Goal: Contribute content

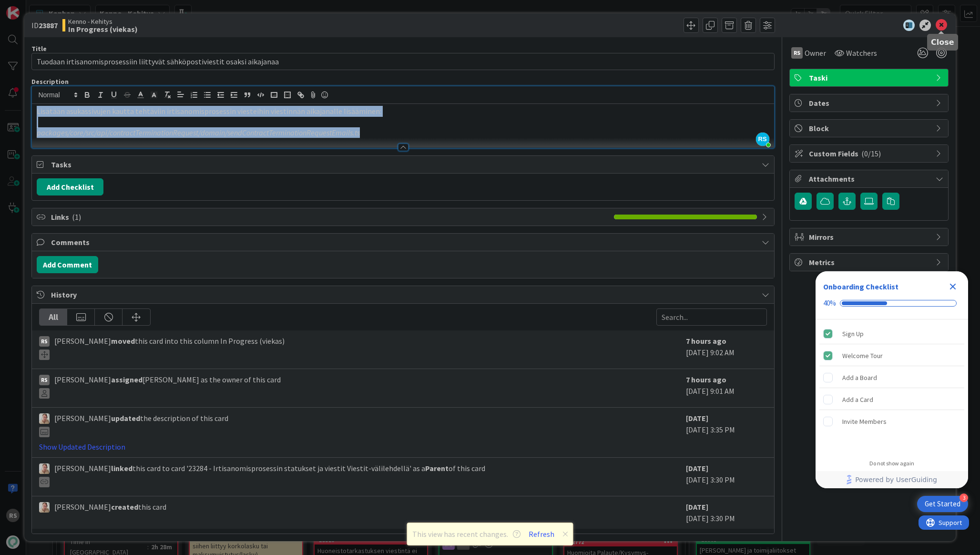
scroll to position [1338, 0]
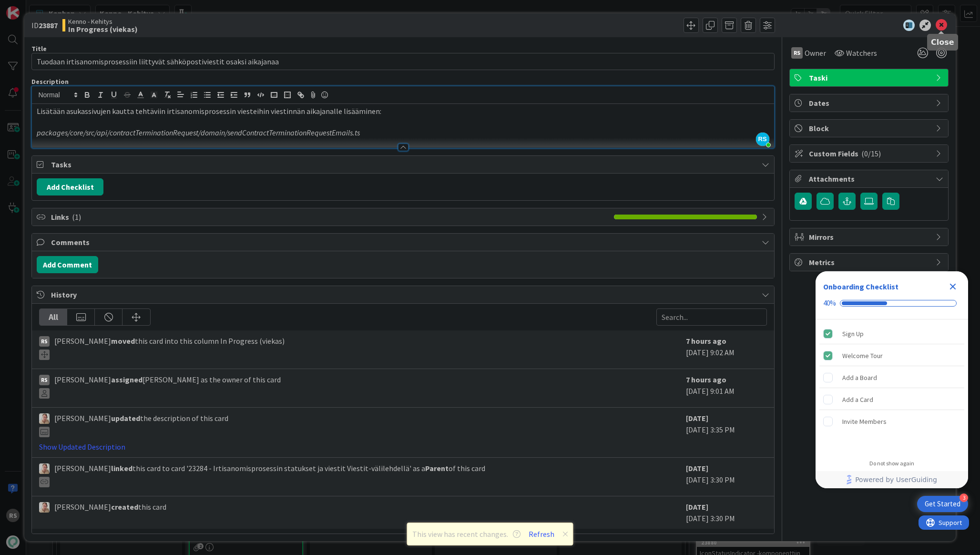
click at [942, 21] on icon at bounding box center [941, 25] width 11 height 11
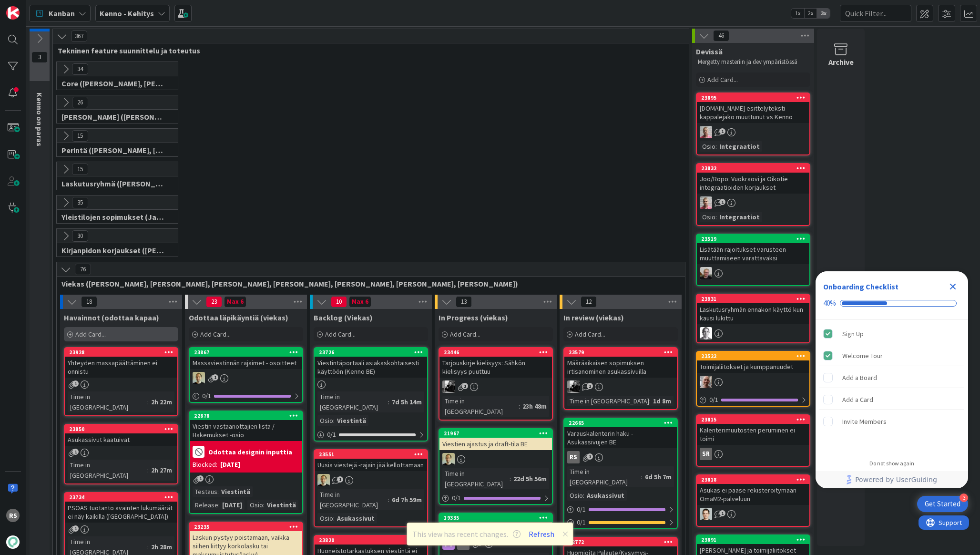
click at [102, 332] on span "Add Card..." at bounding box center [90, 334] width 31 height 9
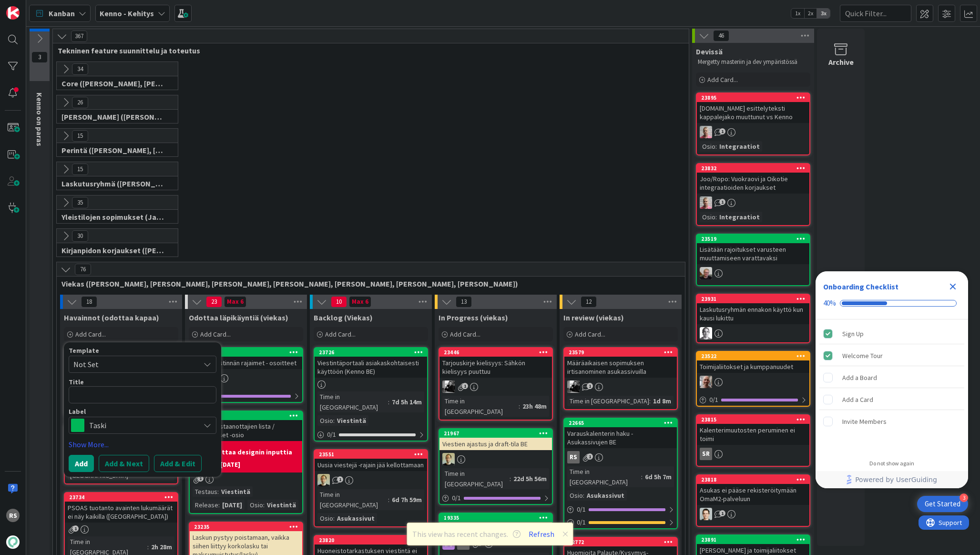
click at [152, 390] on textarea at bounding box center [143, 394] width 148 height 17
type textarea "x"
type textarea "A"
type textarea "x"
type textarea "As"
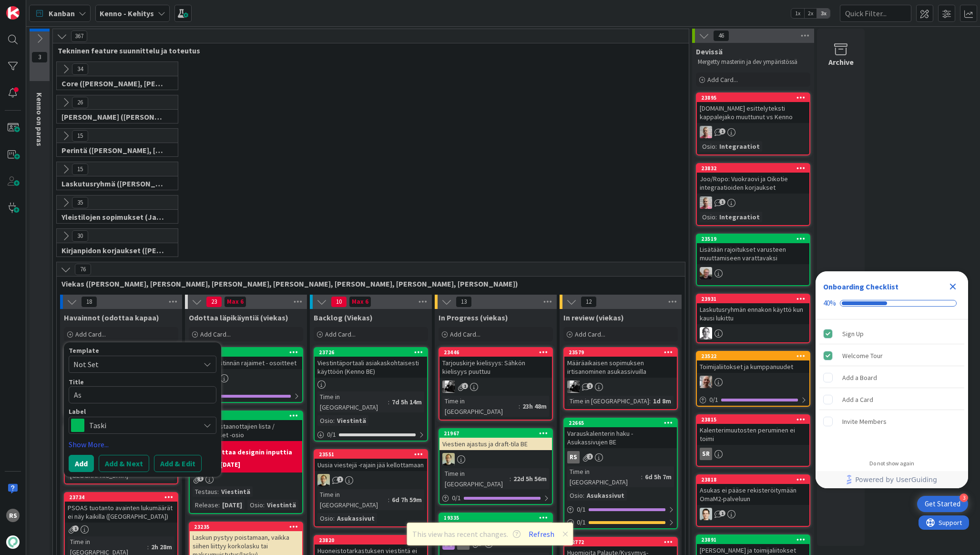
type textarea "x"
type textarea "Asu"
type textarea "x"
type textarea "Asuk"
type textarea "x"
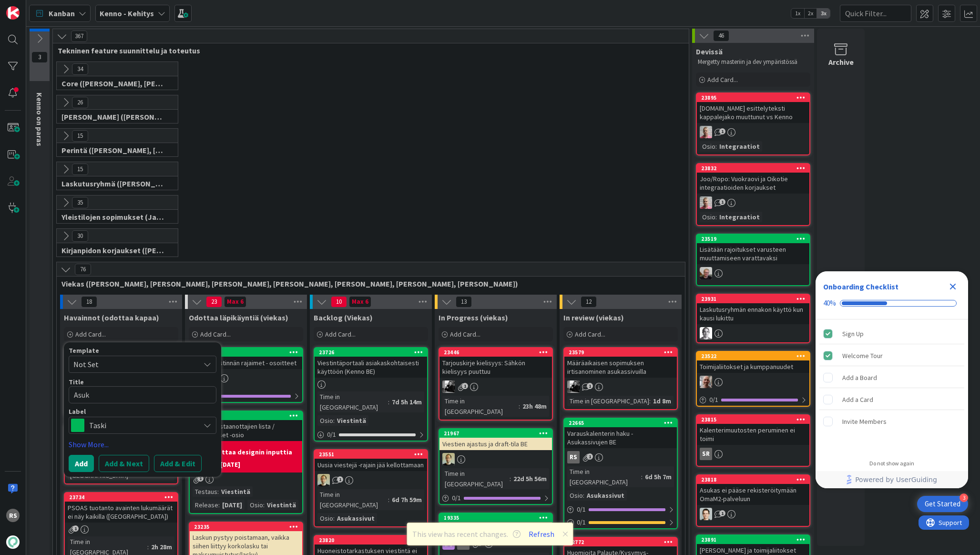
type textarea "Asuka"
type textarea "x"
type textarea "Asukas"
type textarea "x"
type textarea "Asukass"
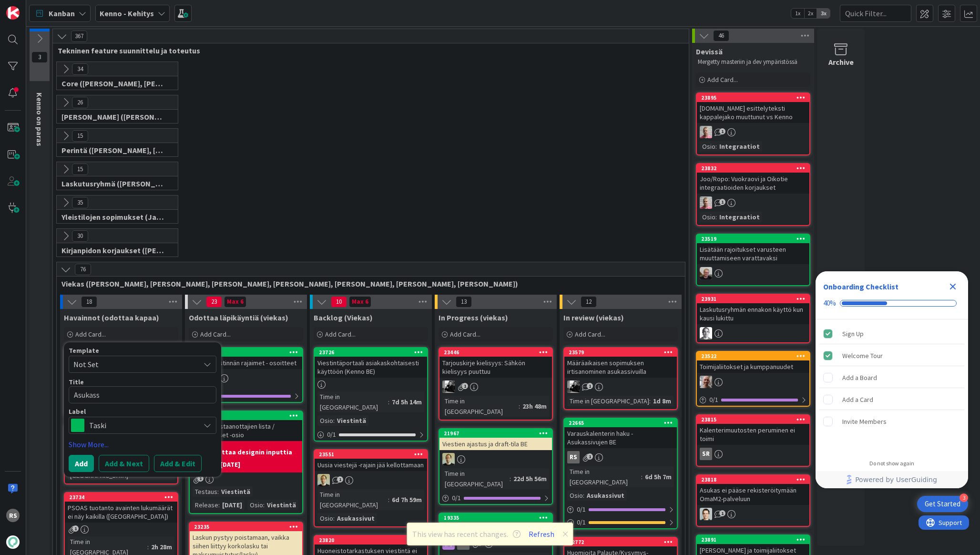
type textarea "x"
type textarea "Asukassi"
type textarea "x"
type textarea "Asukassiv"
type textarea "x"
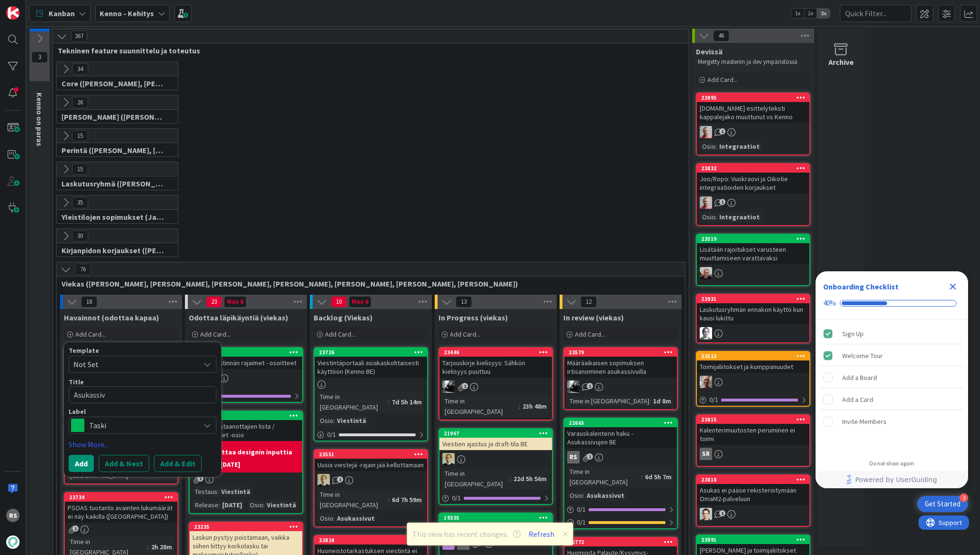
type textarea "Asukassivu"
type textarea "x"
type textarea "Asukassivut"
type textarea "x"
type textarea "Asukassivut"
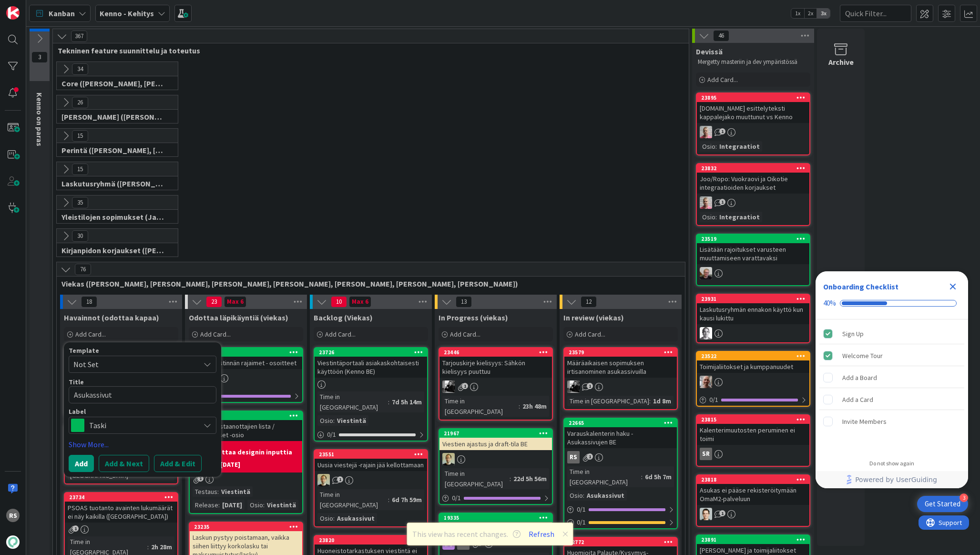
type textarea "x"
type textarea "Asukassivut e"
type textarea "x"
type textarea "Asukassivut ei"
type textarea "x"
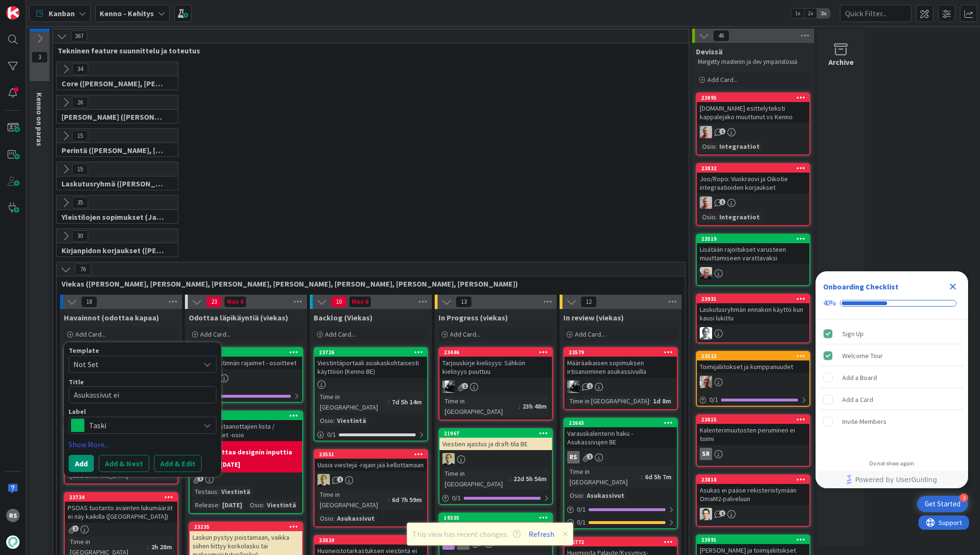
type textarea "Asukassivut ei"
type textarea "x"
type textarea "Asukassivut ei s"
type textarea "x"
type textarea "Asukassivut ei so"
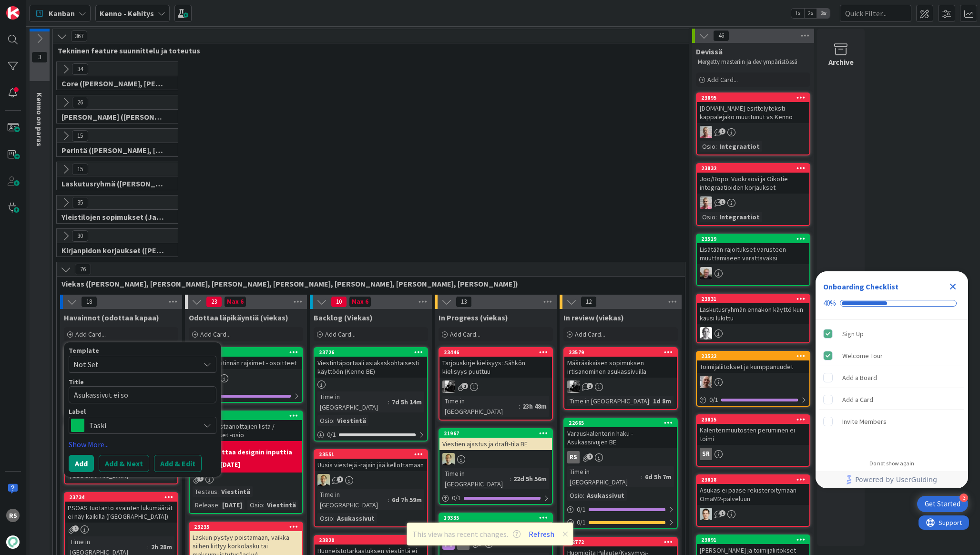
type textarea "x"
type textarea "Asukassivut ei sop"
type textarea "x"
type textarea "Asukassivut ei sopi"
type textarea "x"
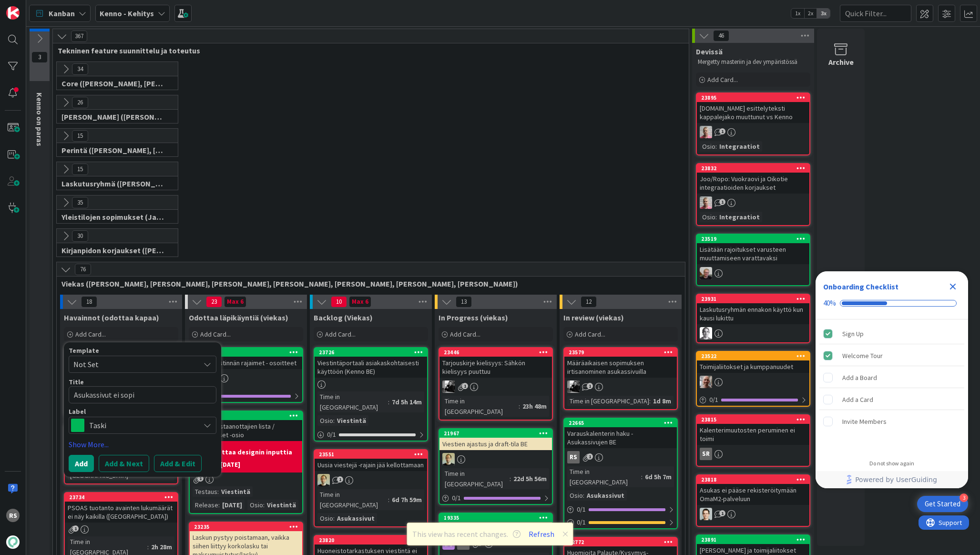
type textarea "Asukassivut ei sopij"
type textarea "x"
type textarea "Asukassivut ei sopija"
type textarea "x"
type textarea "Asukassivut ei sopija"
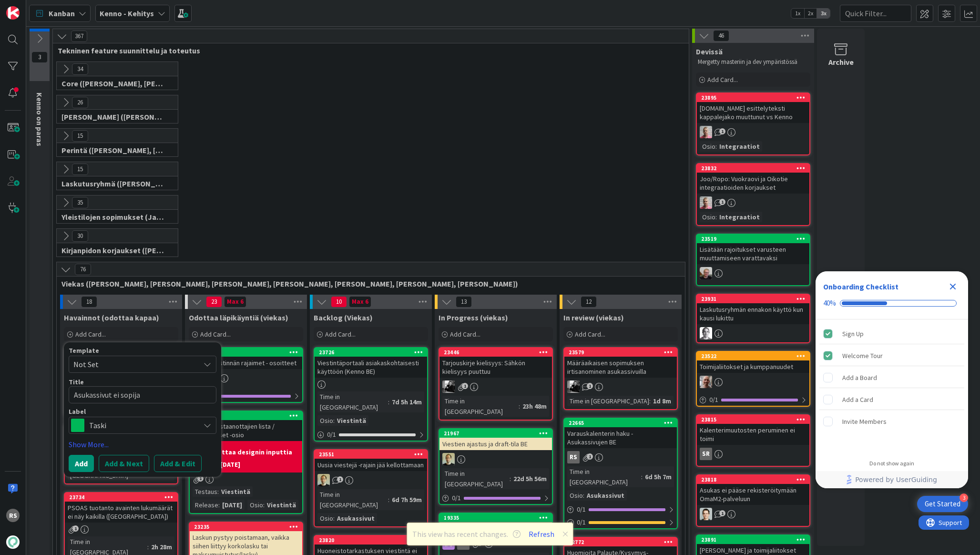
type textarea "x"
type textarea "Asukassivut ei sopija l"
type textarea "x"
type textarea "Asukassivut ei sopija li"
type textarea "x"
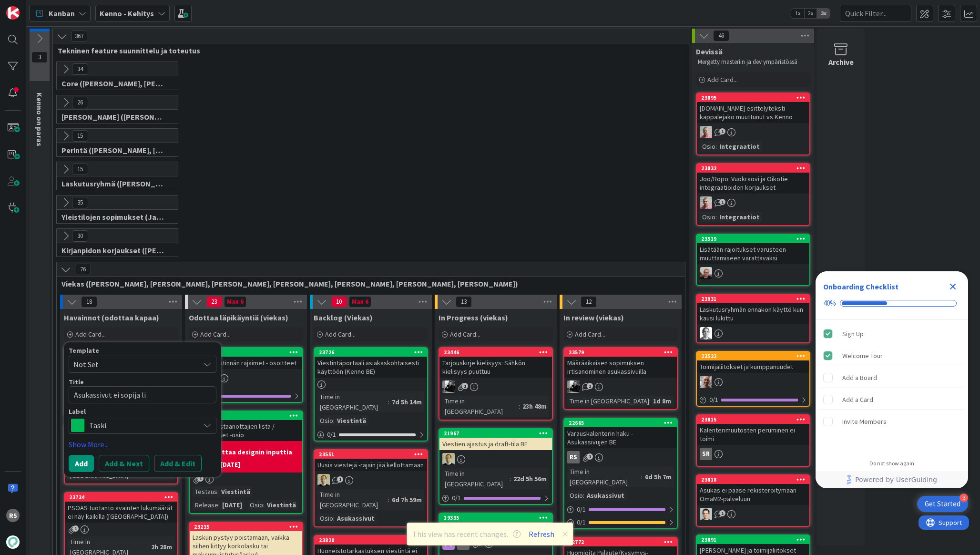
type textarea "Asukassivut ei sopija lis"
type textarea "x"
type textarea "Asukassivut ei sopija lisä"
type textarea "x"
type textarea "Asukassivut ei sopija lisää"
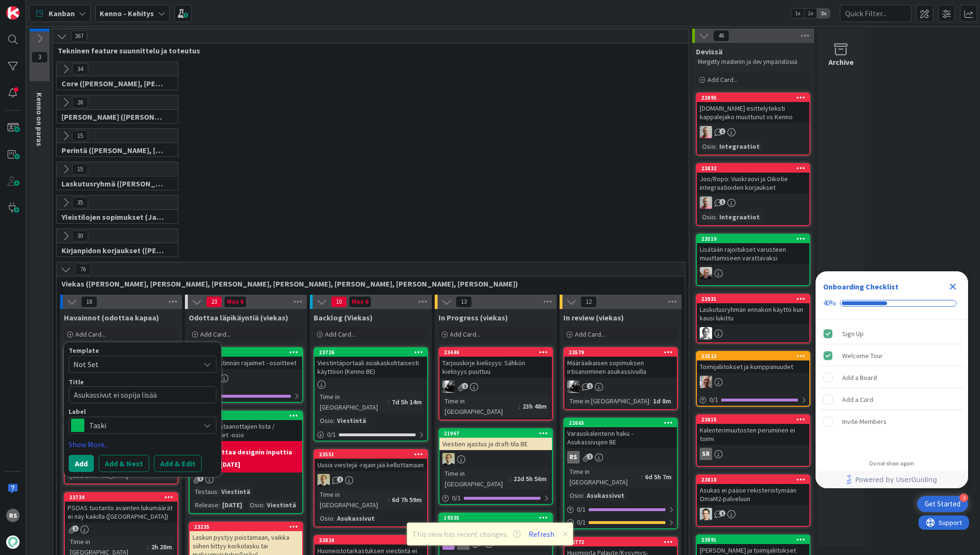
type textarea "x"
type textarea "Asukassivut ei sopija lisää"
type textarea "x"
type textarea "Asukassivut ei sopija lisää i"
type textarea "x"
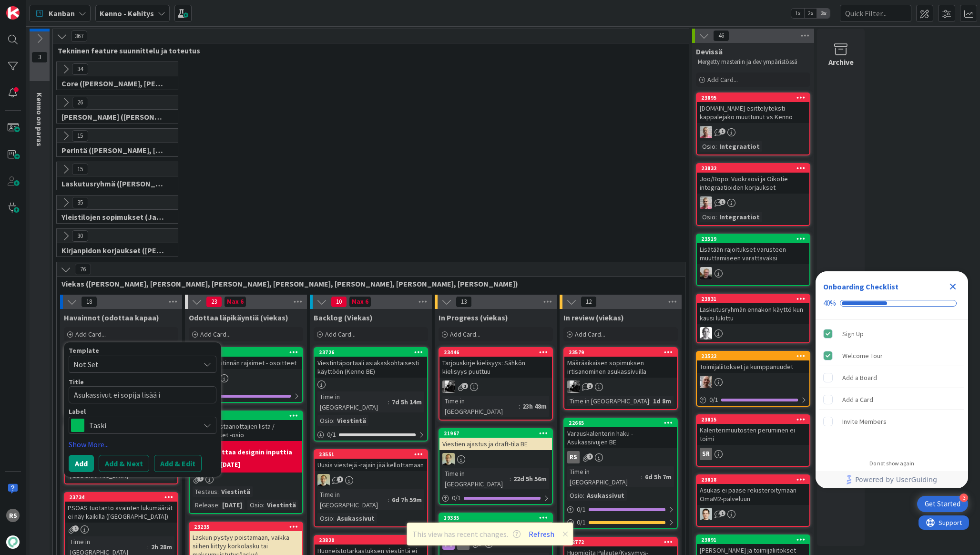
type textarea "Asukassivut ei sopija lisää ir"
type textarea "x"
type textarea "Asukassivut ei sopija lisää irti"
type textarea "x"
type textarea "Asukassivut ei sopija lisää irtis"
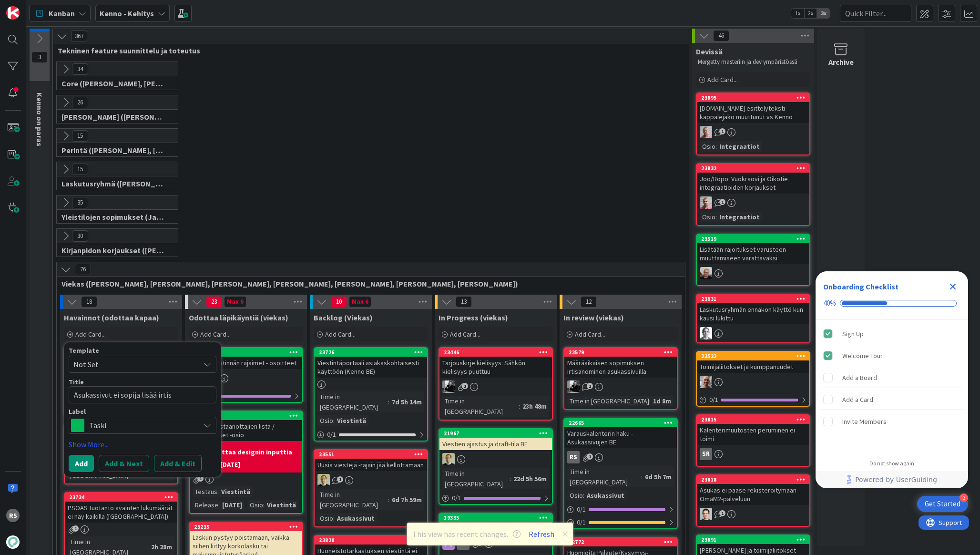
type textarea "x"
type textarea "Asukassivut ei sopija lisää irtisan"
type textarea "x"
type textarea "Asukassivut ei sopija lisää irtisano"
type textarea "x"
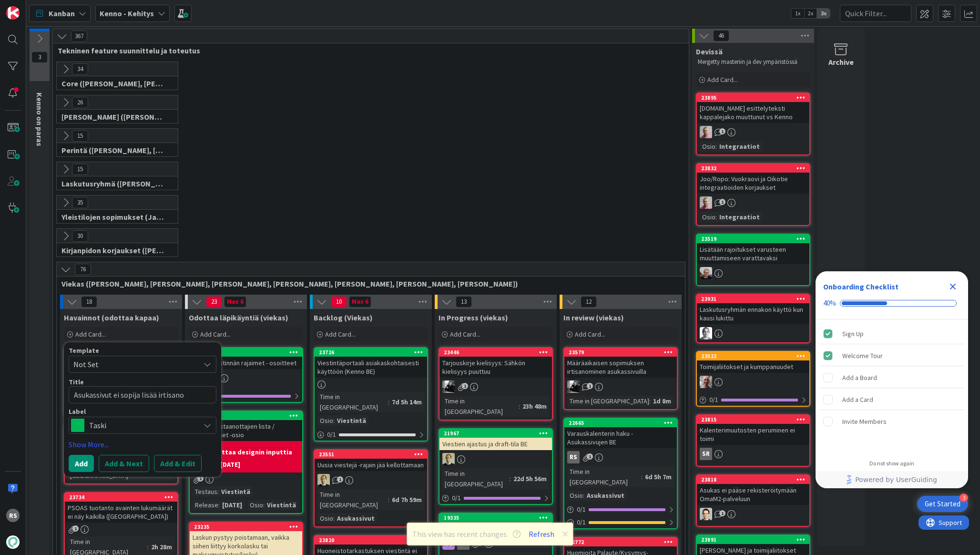
type textarea "Asukassivut ei sopija lisää irtisanot"
type textarea "x"
type textarea "Asukassivut ei sopija lisää irtisanott"
type textarea "x"
type textarea "Asukassivut ei sopija lisää irtisanottu"
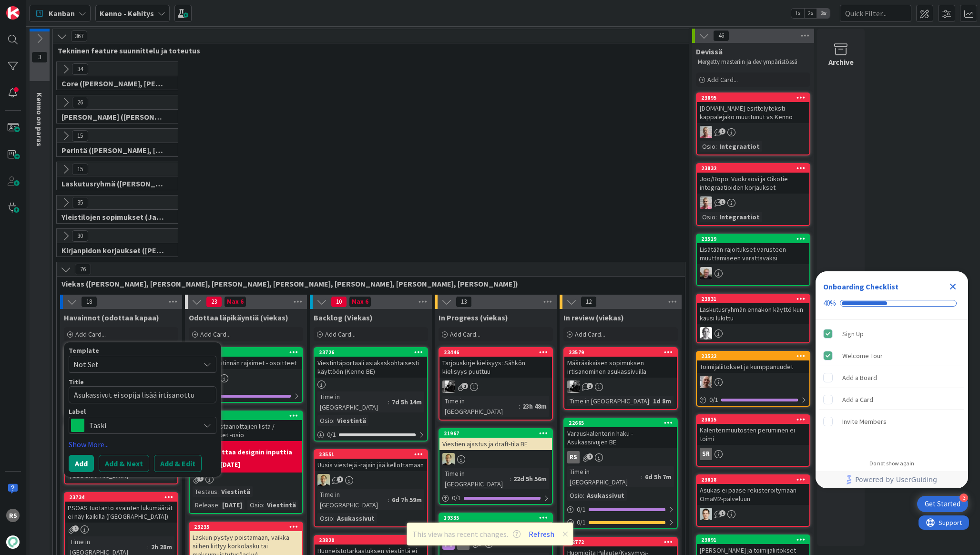
type textarea "x"
type textarea "Asukassivut ei sopija lisää irtisanottuj"
type textarea "x"
type textarea "Asukassivut ei sopija lisää irtisanottuje"
type textarea "x"
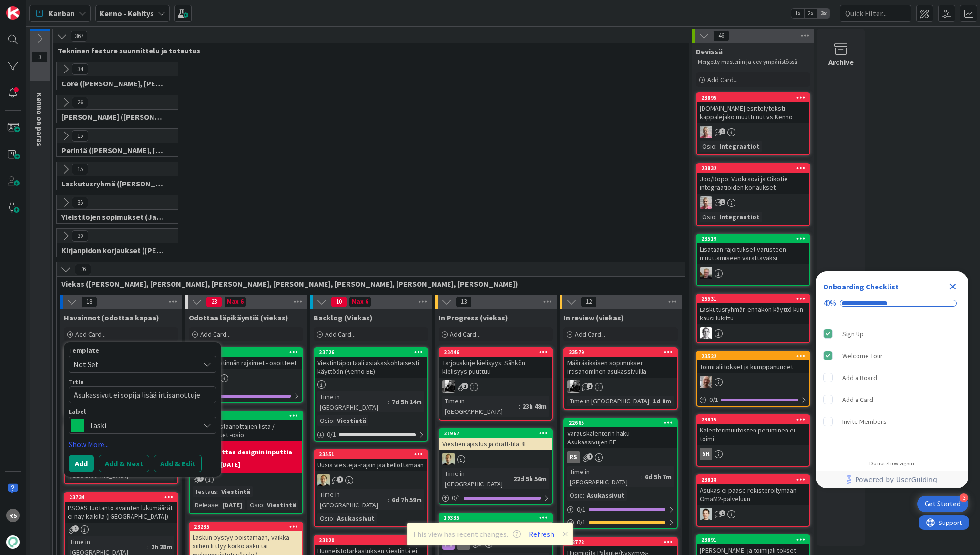
type textarea "Asukassivut ei sopija lisää irtisanottujen"
type textarea "x"
type textarea "Asukassivut ei sopija lisää irtisanottujen"
type textarea "x"
type textarea "Asukassivut ei sopija lisää irtisanottujen m"
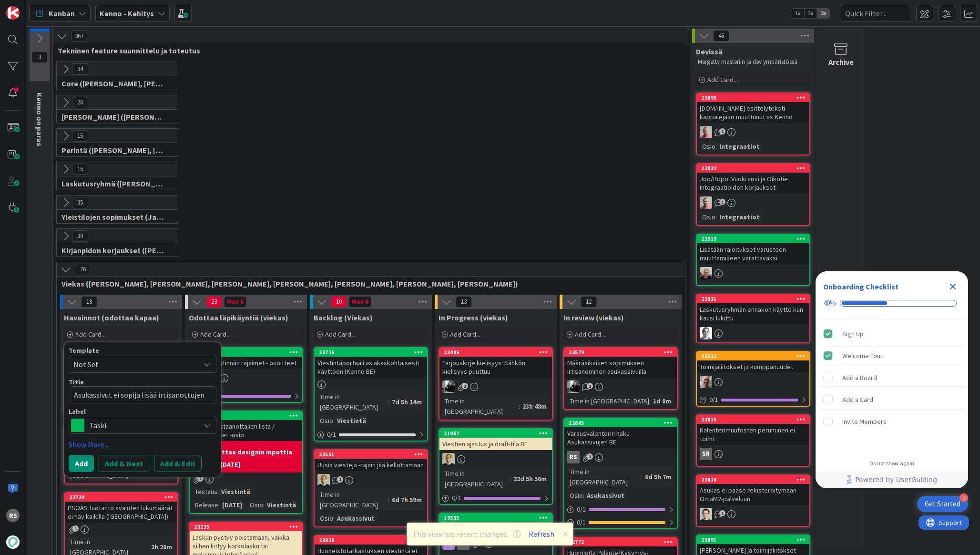
type textarea "x"
type textarea "Asukassivut ei sopija lisää irtisanottujen mä"
type textarea "x"
type textarea "Asukassivut ei sopija lisää irtisanottujen mää"
type textarea "x"
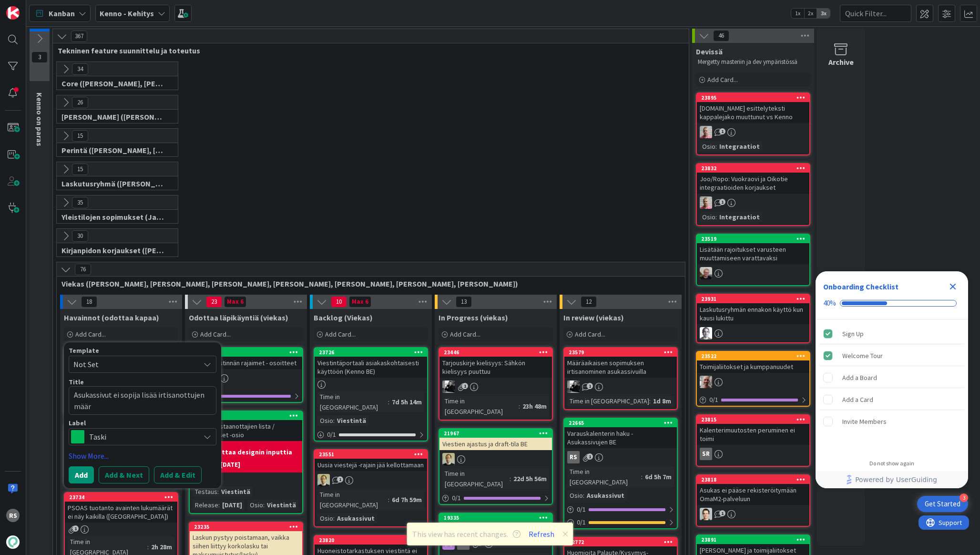
type textarea "Asukassivut ei sopija lisää irtisanottujen määrä"
type textarea "x"
type textarea "Asukassivut ei sopija lisää irtisanottujen määrää"
click at [113, 441] on span "Taski" at bounding box center [142, 436] width 106 height 13
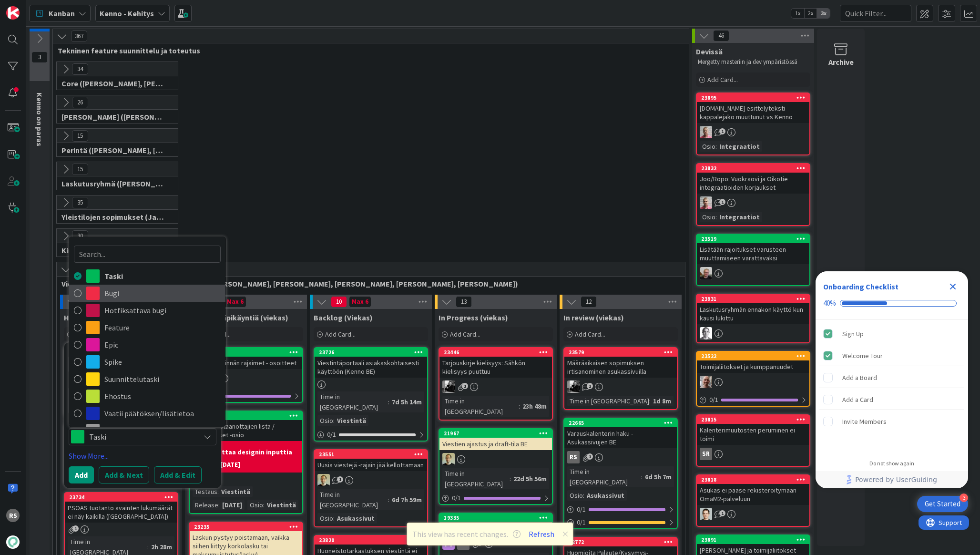
click at [142, 299] on span "Bugi" at bounding box center [162, 293] width 116 height 14
type textarea "x"
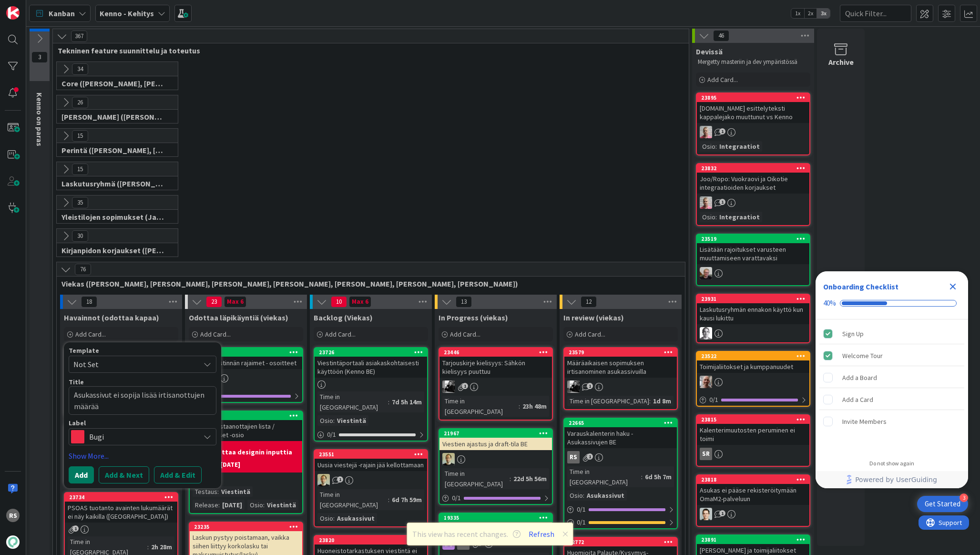
click at [85, 474] on button "Add" at bounding box center [81, 474] width 25 height 17
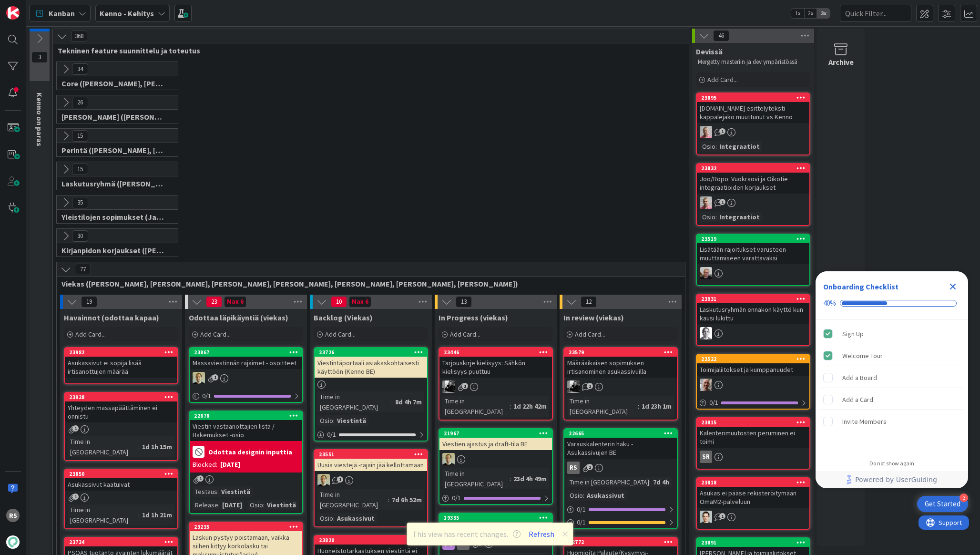
scroll to position [29, 0]
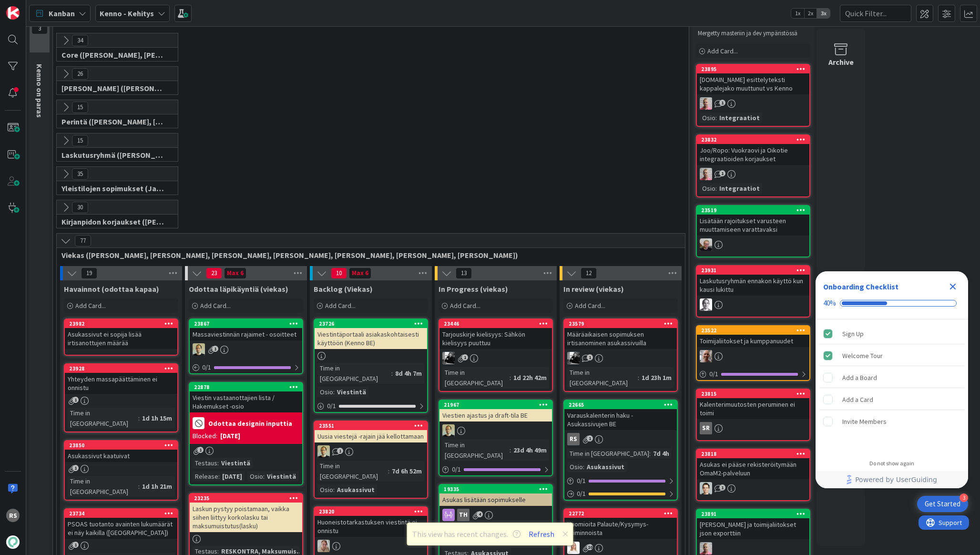
click at [130, 335] on div "Asukassivut ei sopija lisää irtisanottujen määrää" at bounding box center [121, 338] width 113 height 21
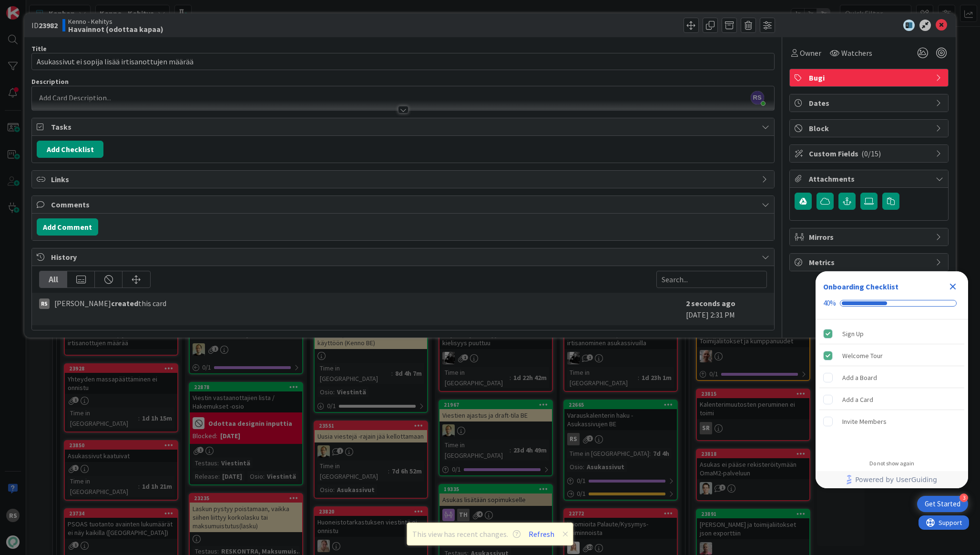
click at [416, 109] on div at bounding box center [403, 105] width 742 height 10
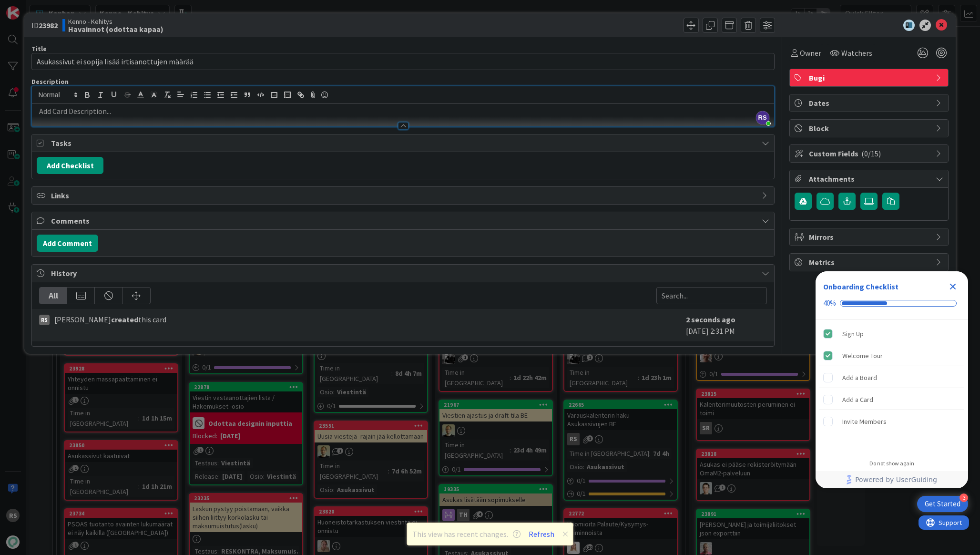
click at [394, 106] on p at bounding box center [403, 111] width 732 height 11
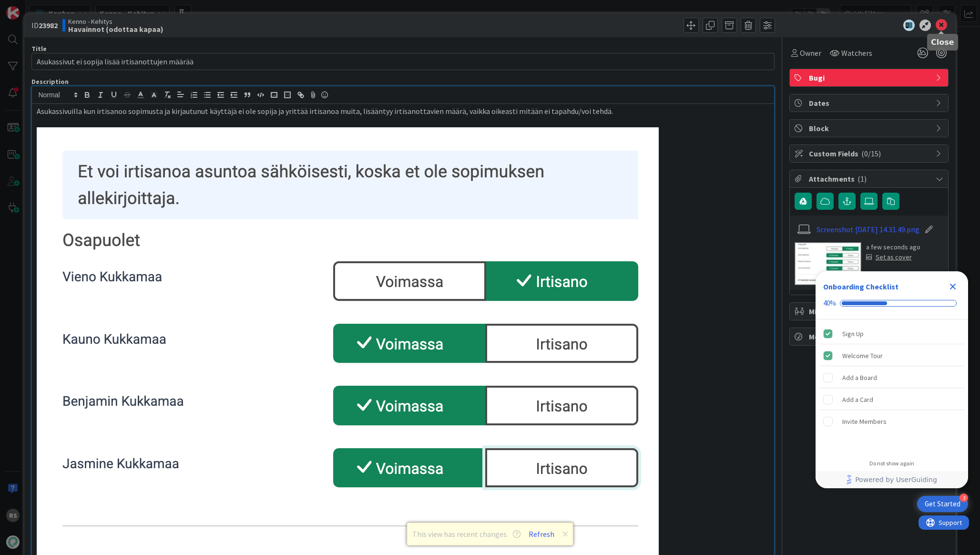
click at [942, 23] on icon at bounding box center [941, 25] width 11 height 11
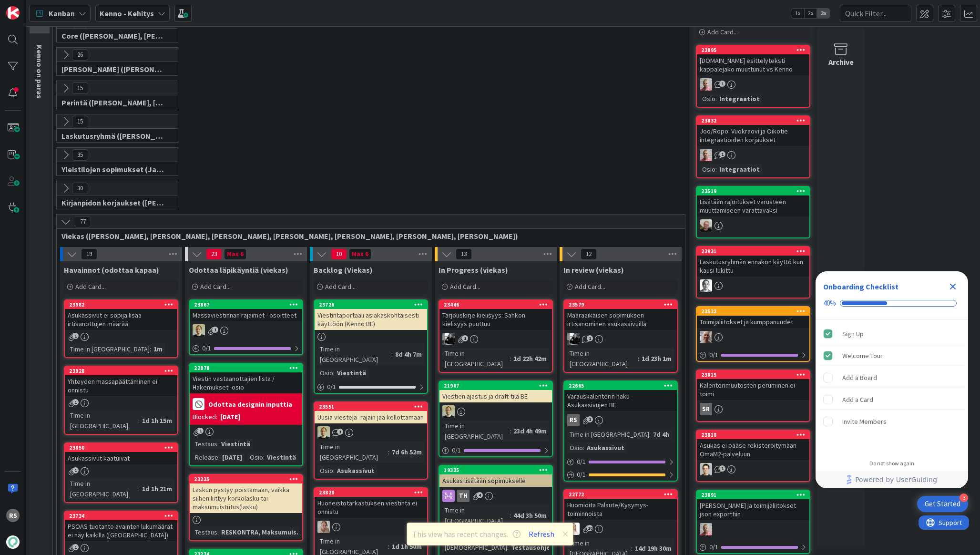
click at [139, 328] on div "Asukassivut ei sopija lisää irtisanottujen määrää" at bounding box center [121, 319] width 113 height 21
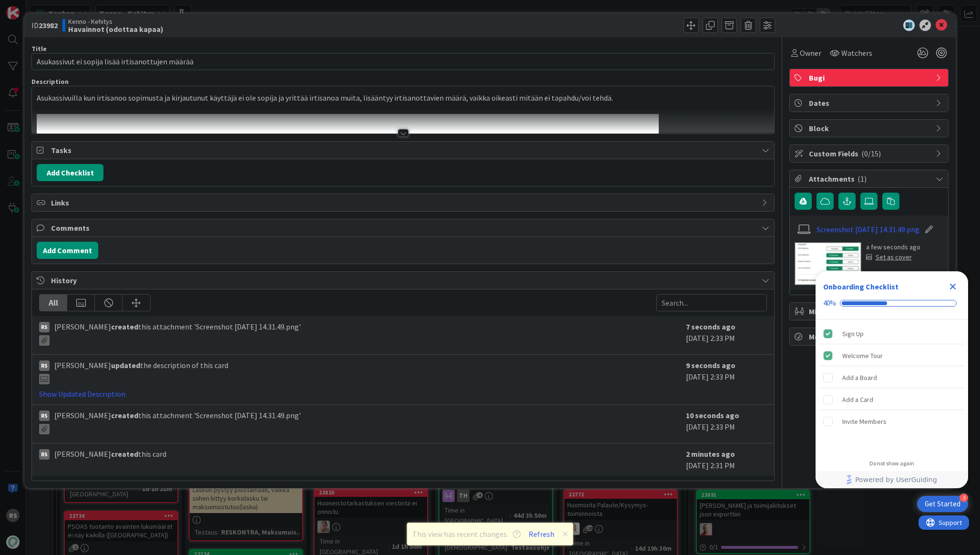
click at [402, 134] on div at bounding box center [403, 133] width 10 height 8
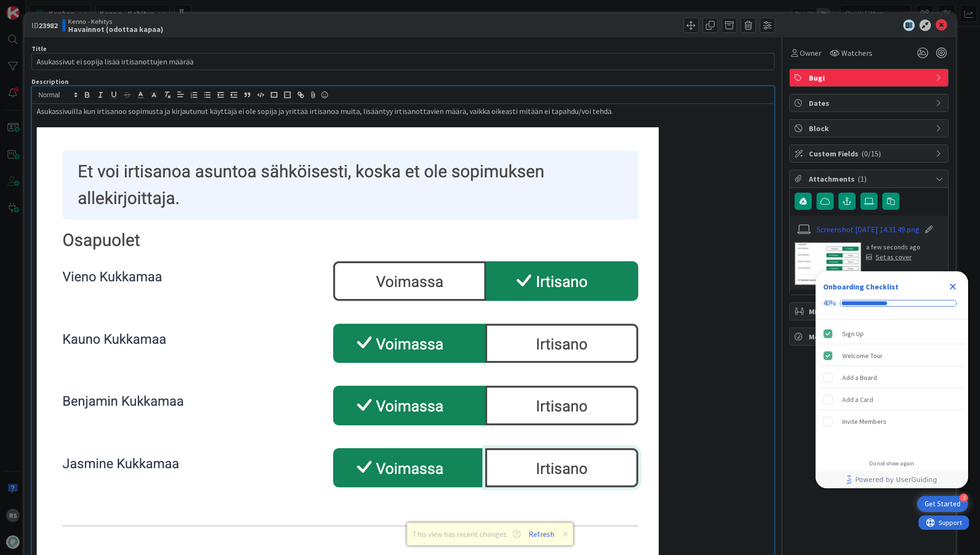
click at [604, 111] on p "Asukassivuilla kun irtisanoo sopimusta ja kirjautunut käyttäjä ei ole sopija ja…" at bounding box center [403, 111] width 732 height 11
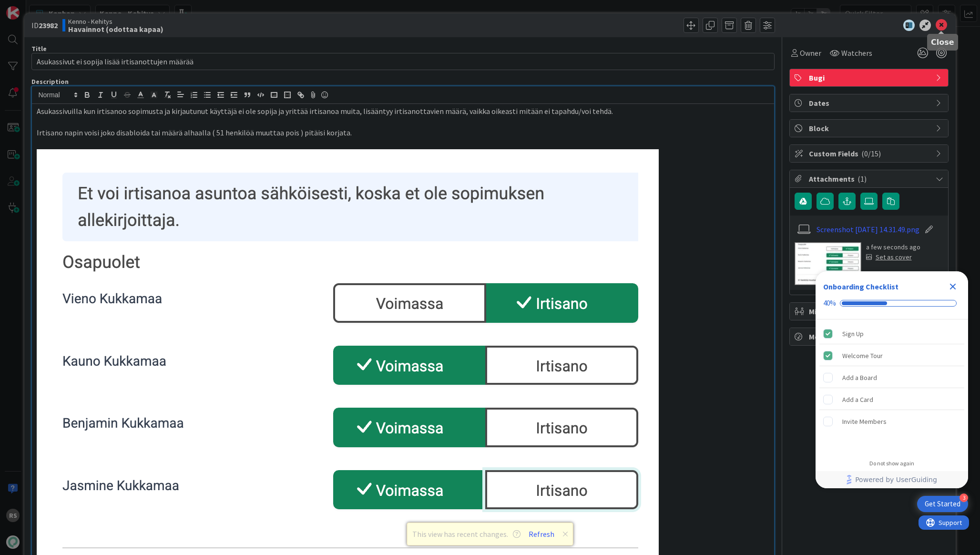
click at [942, 29] on icon at bounding box center [941, 25] width 11 height 11
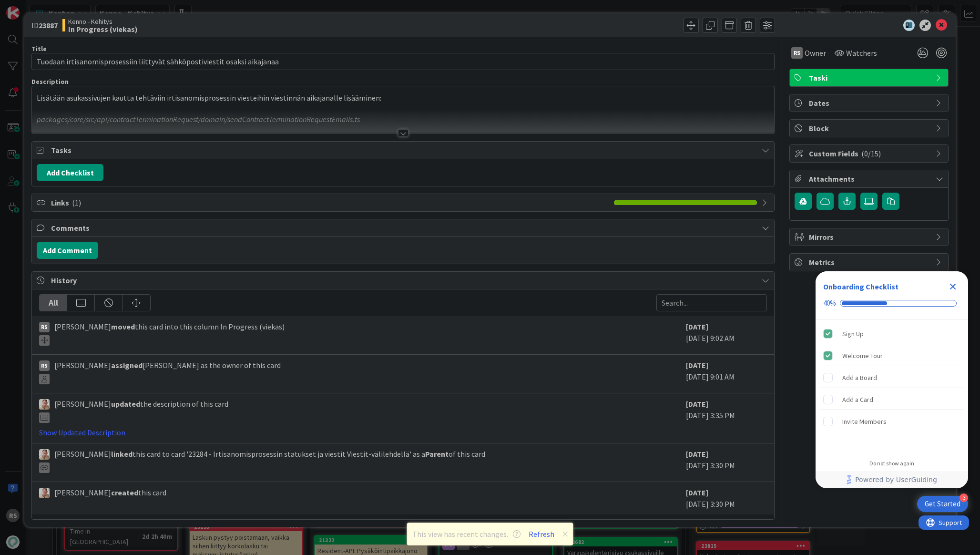
click at [413, 134] on div "Title 74 / 128 Tuodaan irtisanomisprosessiin liittyvät sähköpostiviestit osaksi…" at bounding box center [402, 278] width 743 height 483
click at [401, 131] on div at bounding box center [403, 133] width 10 height 8
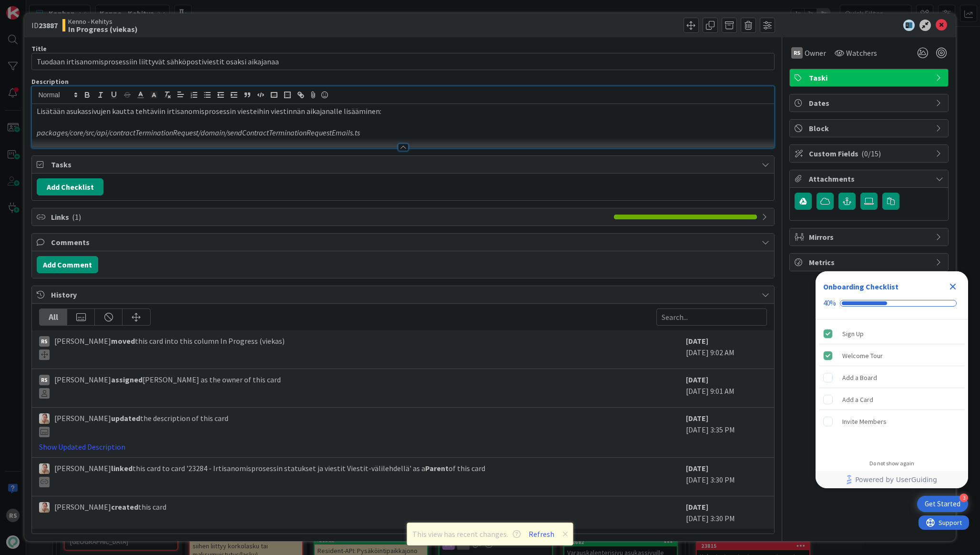
click at [37, 113] on p "Lisätään asukassivujen kautta tehtäviin irtisanomisprosessin viesteihin viestin…" at bounding box center [403, 111] width 732 height 11
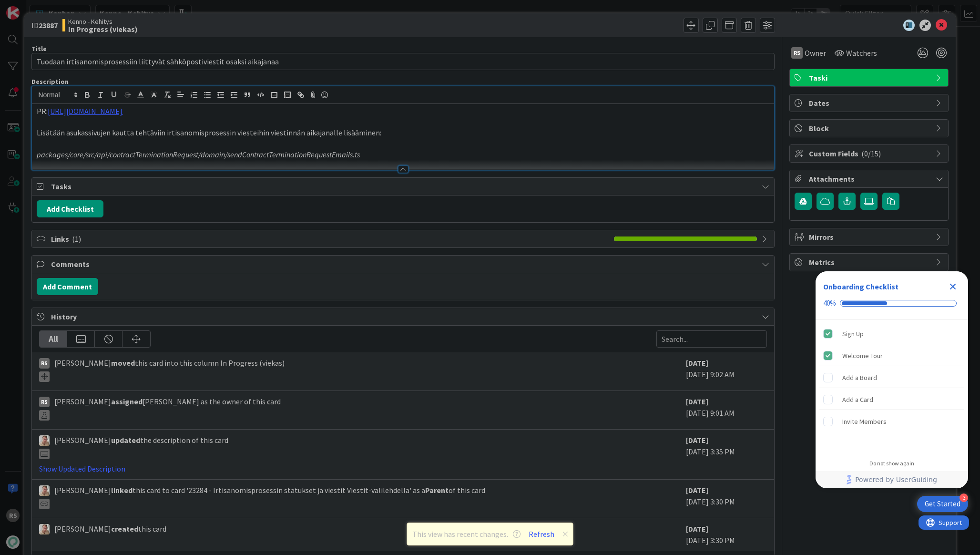
click at [406, 77] on div "Description" at bounding box center [402, 81] width 743 height 9
click at [944, 23] on icon at bounding box center [941, 25] width 11 height 11
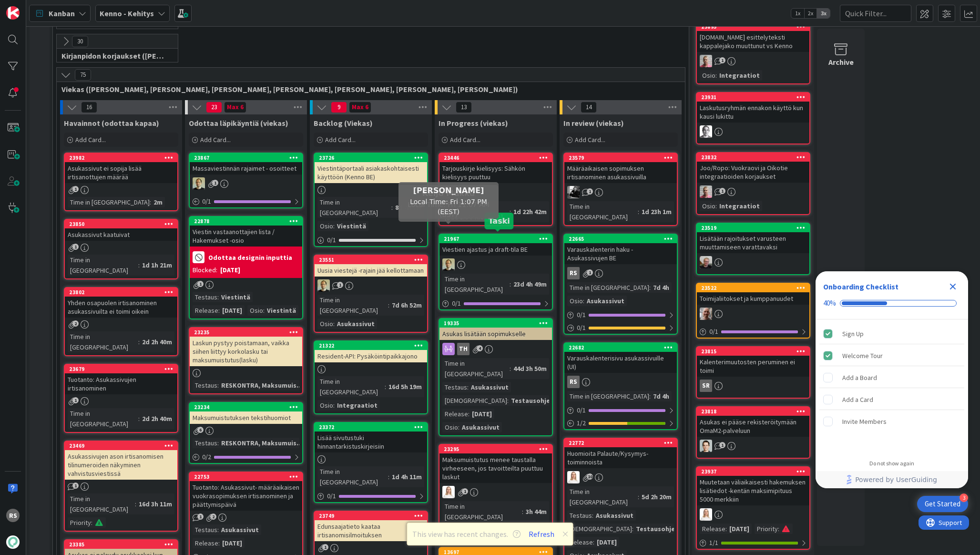
scroll to position [242, 0]
